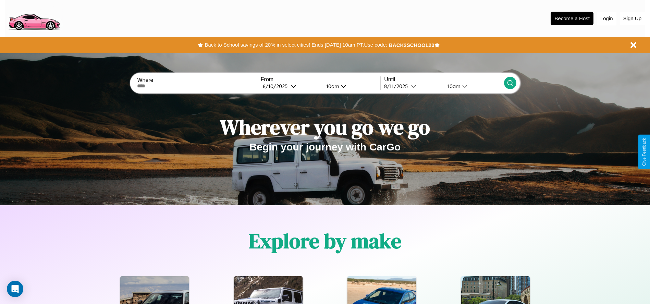
click at [607, 18] on button "Login" at bounding box center [607, 18] width 20 height 13
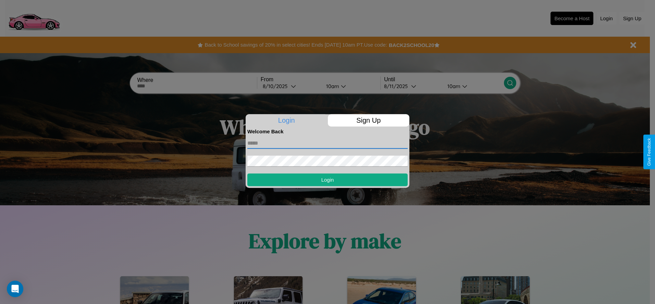
click at [328, 143] on input "text" at bounding box center [327, 143] width 160 height 11
type input "**********"
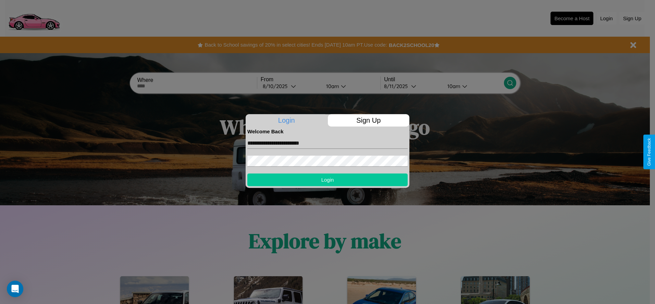
click at [328, 180] on button "Login" at bounding box center [327, 179] width 160 height 13
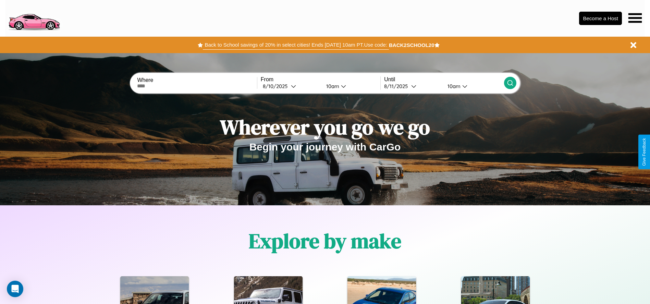
click at [296, 45] on button "Back to School savings of 20% in select cities! Ends [DATE] 10am PT. Use code:" at bounding box center [296, 45] width 186 height 10
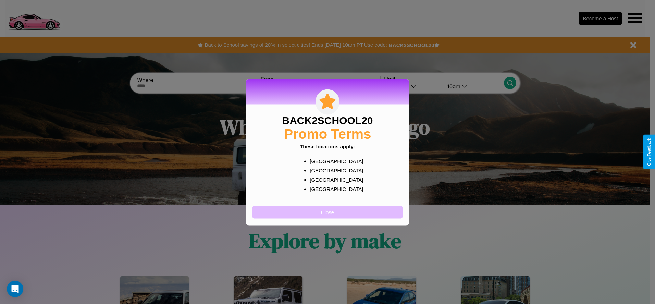
click at [328, 212] on button "Close" at bounding box center [328, 212] width 150 height 13
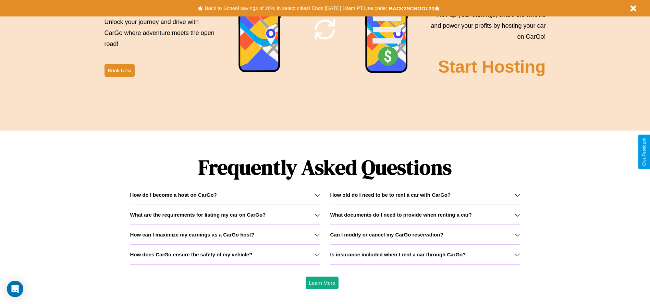
scroll to position [983, 0]
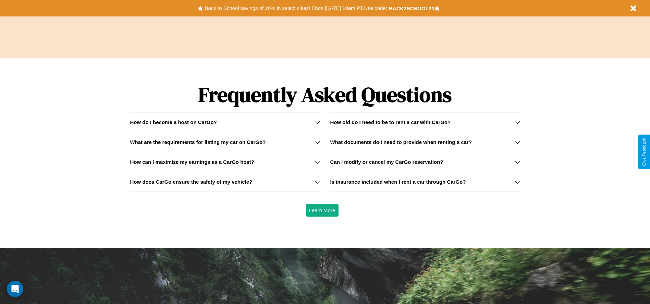
click at [425, 182] on h3 "Is insurance included when I rent a car through CarGo?" at bounding box center [398, 182] width 136 height 6
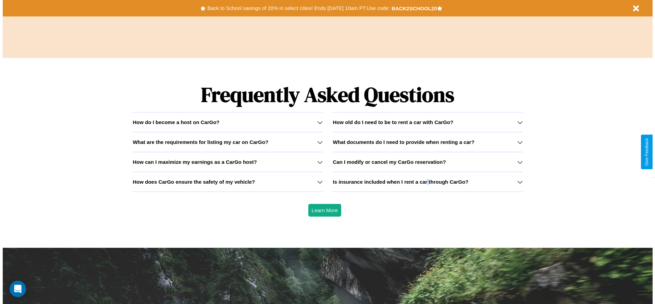
scroll to position [0, 0]
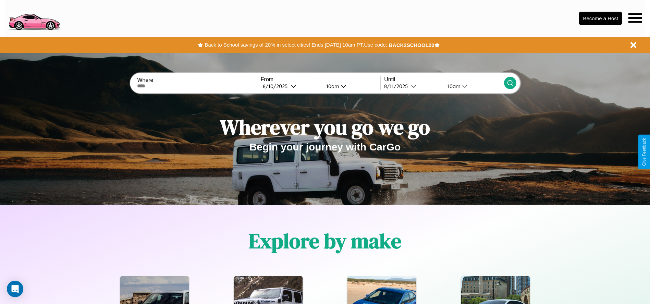
click at [635, 18] on icon at bounding box center [635, 18] width 13 height 10
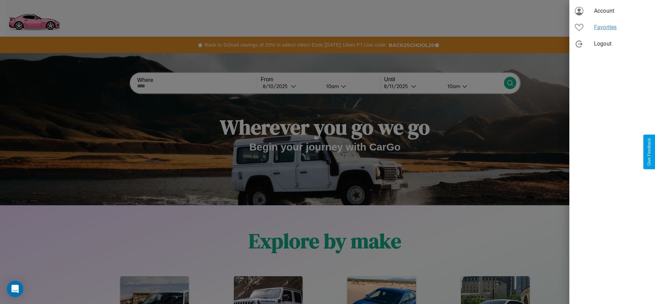
click at [612, 27] on span "Favorites" at bounding box center [622, 27] width 56 height 8
